Goal: Find specific page/section: Find specific page/section

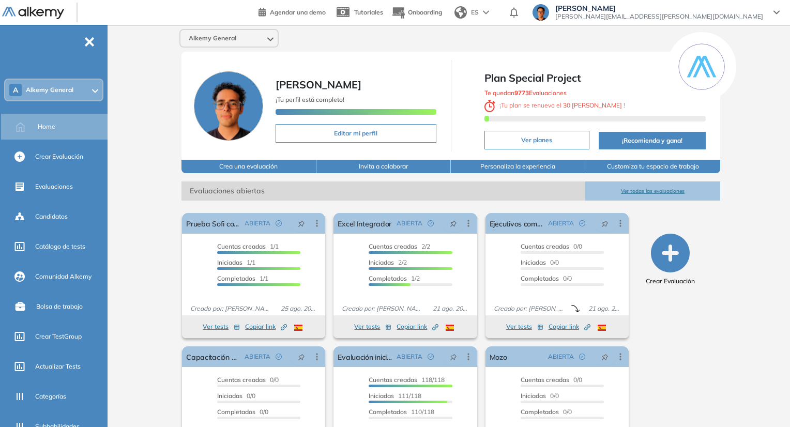
click at [242, 46] on div "Alkemy General" at bounding box center [228, 38] width 97 height 17
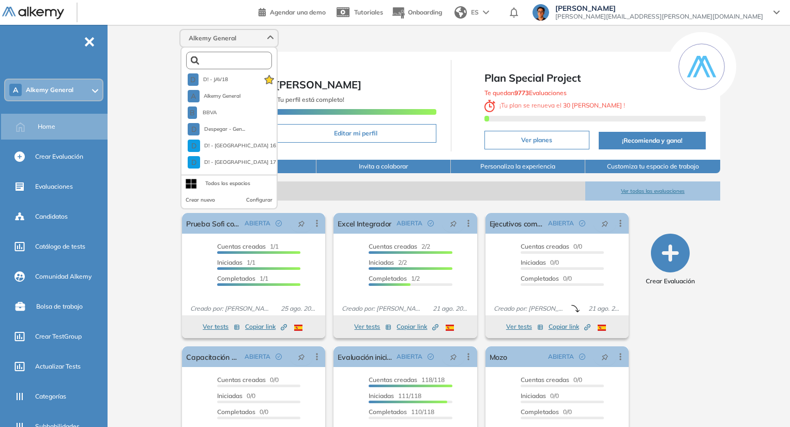
click at [224, 58] on input "text" at bounding box center [231, 61] width 65 height 8
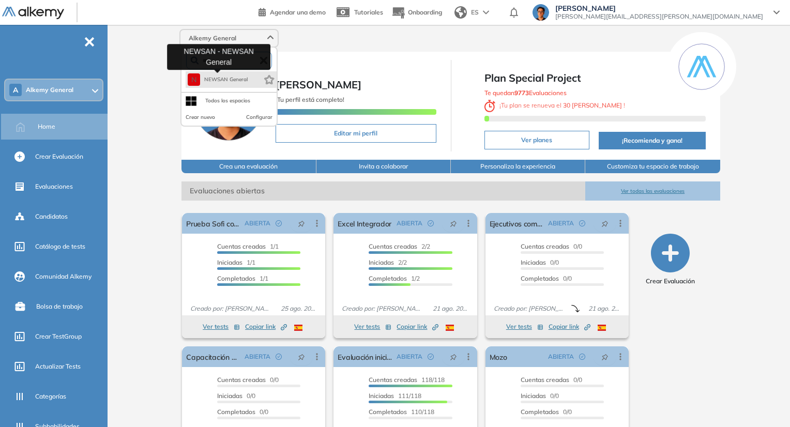
type input "***"
click at [225, 84] on button "N NEWSAN General" at bounding box center [218, 79] width 60 height 12
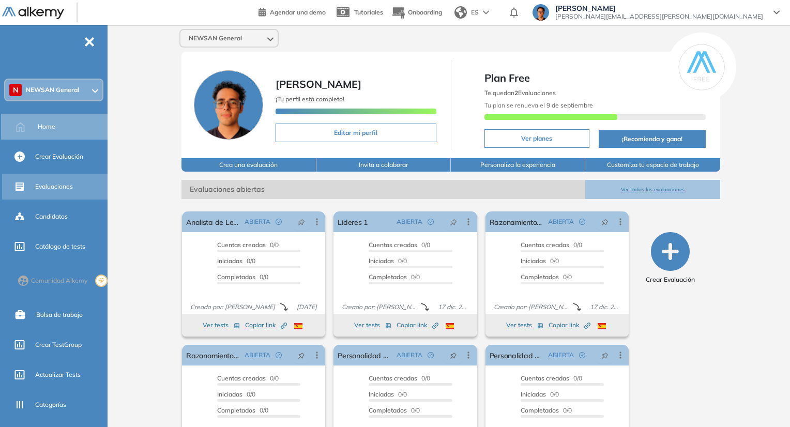
click at [63, 186] on span "Evaluaciones" at bounding box center [54, 186] width 38 height 9
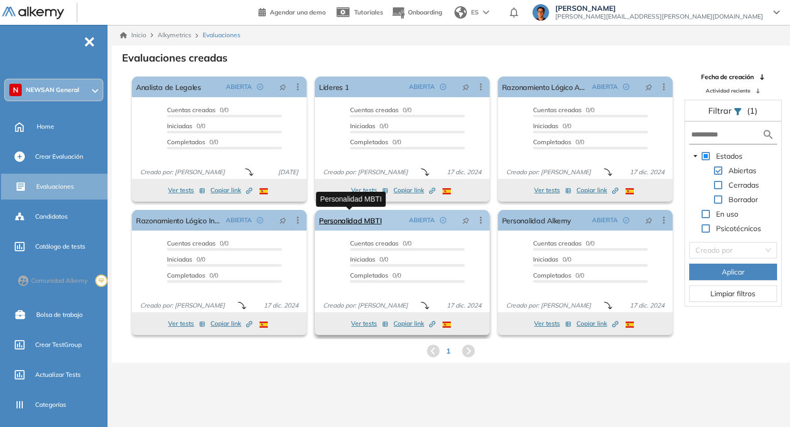
click at [343, 220] on link "Personalidad MBTI" at bounding box center [350, 220] width 63 height 21
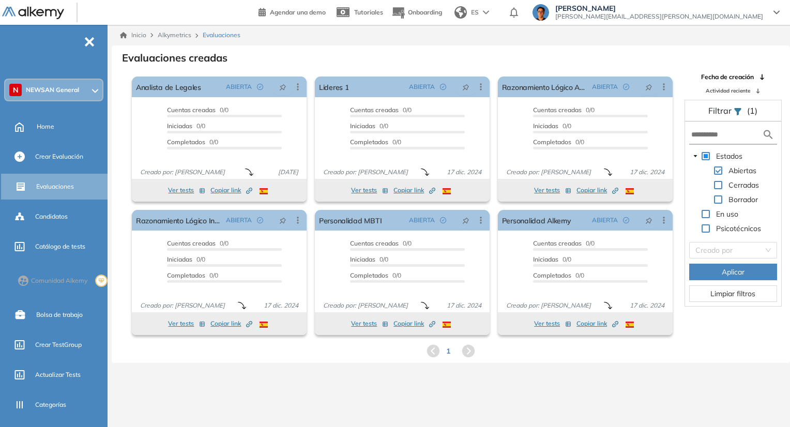
click at [715, 187] on span at bounding box center [718, 185] width 8 height 8
click at [717, 169] on span at bounding box center [718, 170] width 8 height 8
click at [751, 264] on button "Aplicar" at bounding box center [733, 272] width 88 height 17
